Goal: Information Seeking & Learning: Learn about a topic

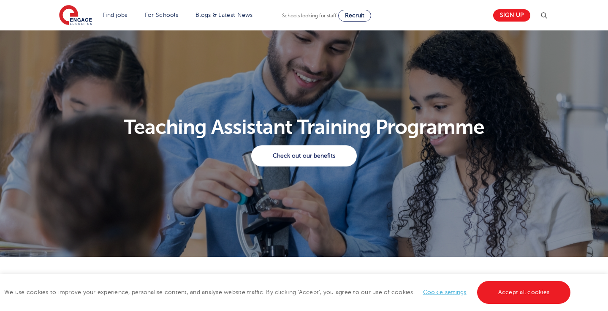
click at [282, 129] on h1 "Teaching Assistant Training Programme" at bounding box center [303, 127] width 499 height 20
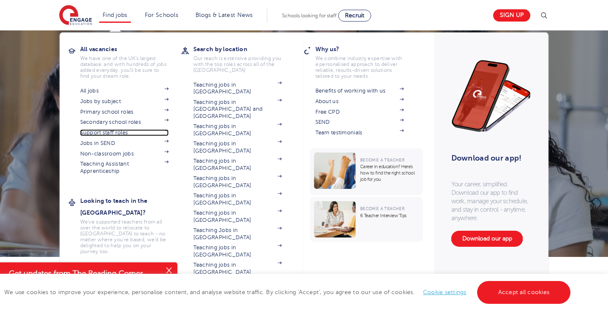
click at [101, 130] on link "Support staff roles" at bounding box center [124, 132] width 89 height 7
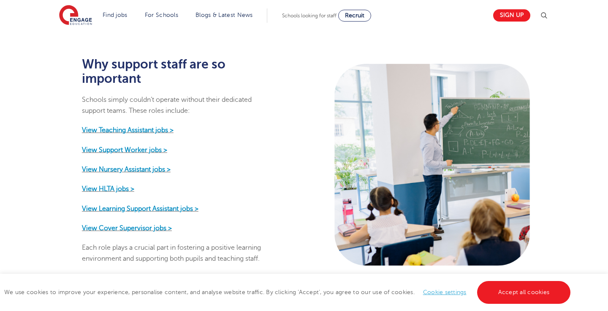
scroll to position [381, 0]
click at [129, 126] on strong "View Teaching Assistant jobs >" at bounding box center [128, 130] width 92 height 8
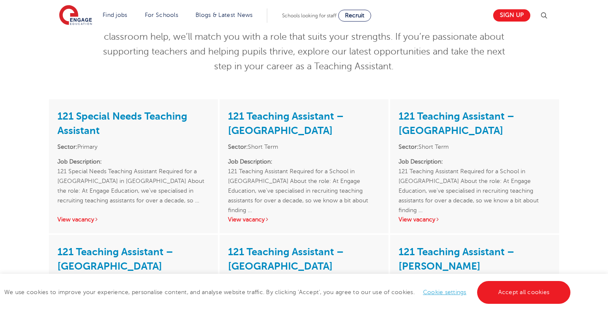
scroll to position [103, 0]
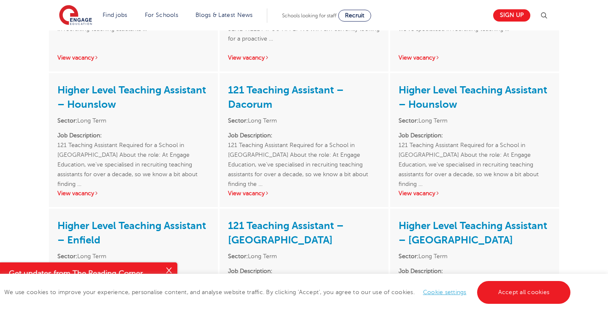
scroll to position [547, 0]
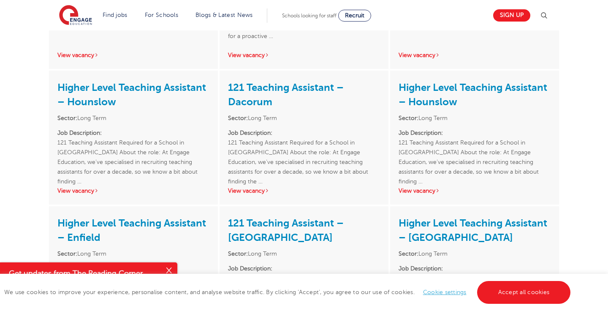
click at [8, 166] on div "121 Special Needs Teaching Assistant Sector: Primary Job Description: 121 Speci…" at bounding box center [304, 82] width 608 height 857
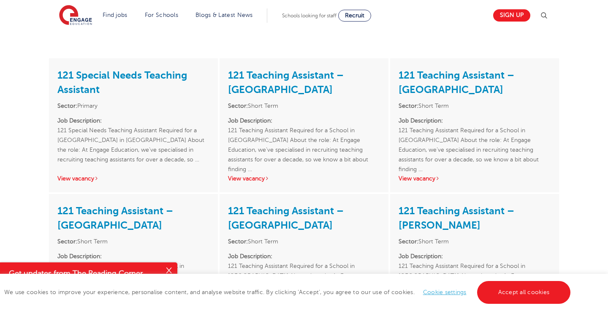
scroll to position [144, 0]
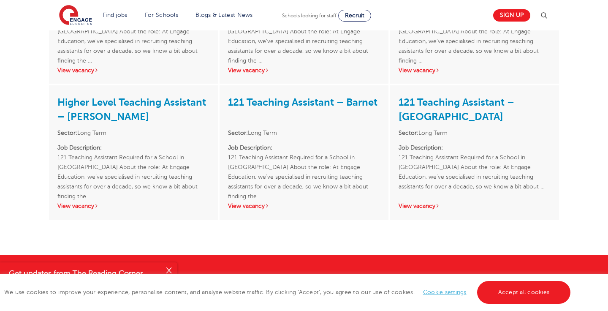
scroll to position [0, 0]
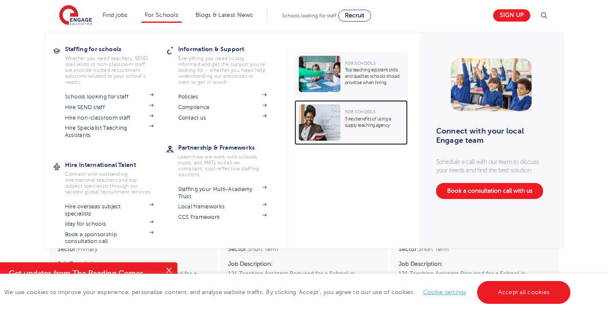
click at [352, 130] on div "For Schools 5 key benefits of using a supply teaching agency" at bounding box center [372, 122] width 63 height 36
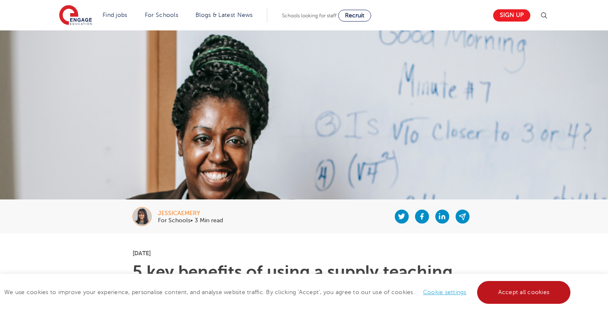
click at [539, 293] on link "Accept all cookies" at bounding box center [524, 292] width 94 height 23
